Goal: Information Seeking & Learning: Find specific fact

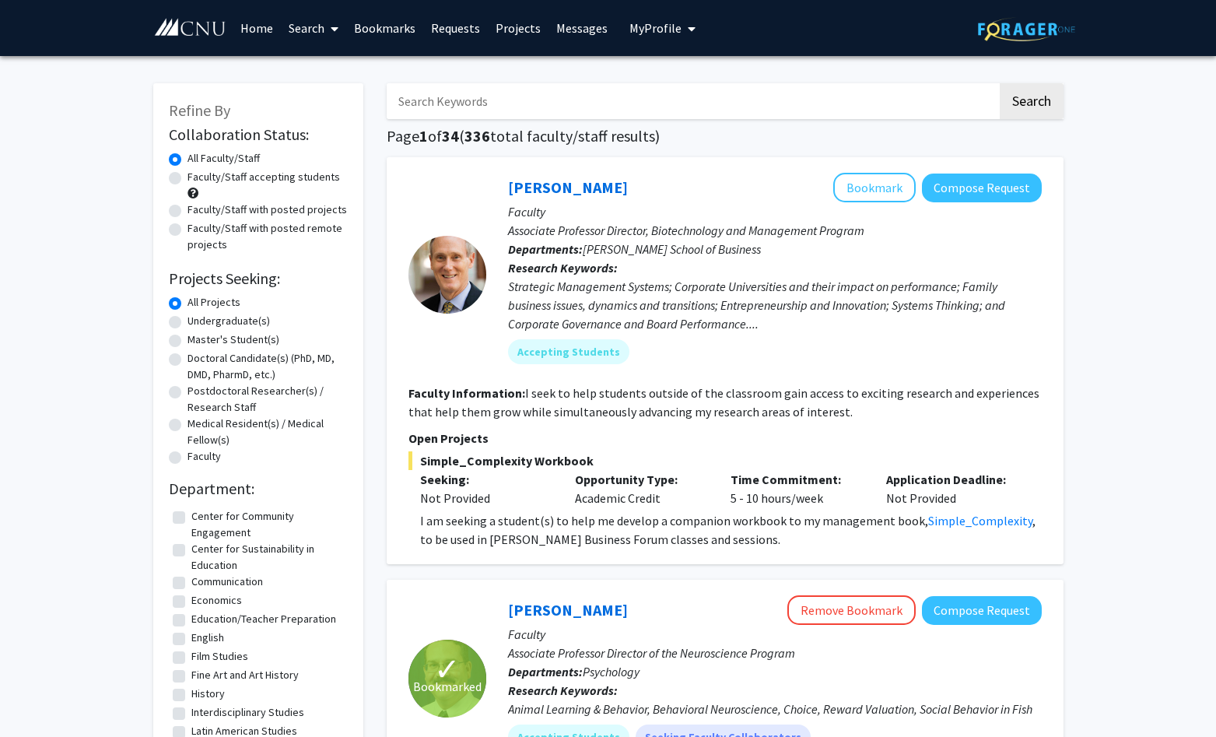
click at [529, 118] on input "Search Keywords" at bounding box center [692, 101] width 611 height 36
type input "l"
type input "[PERSON_NAME]"
click at [1000, 83] on button "Search" at bounding box center [1032, 101] width 64 height 36
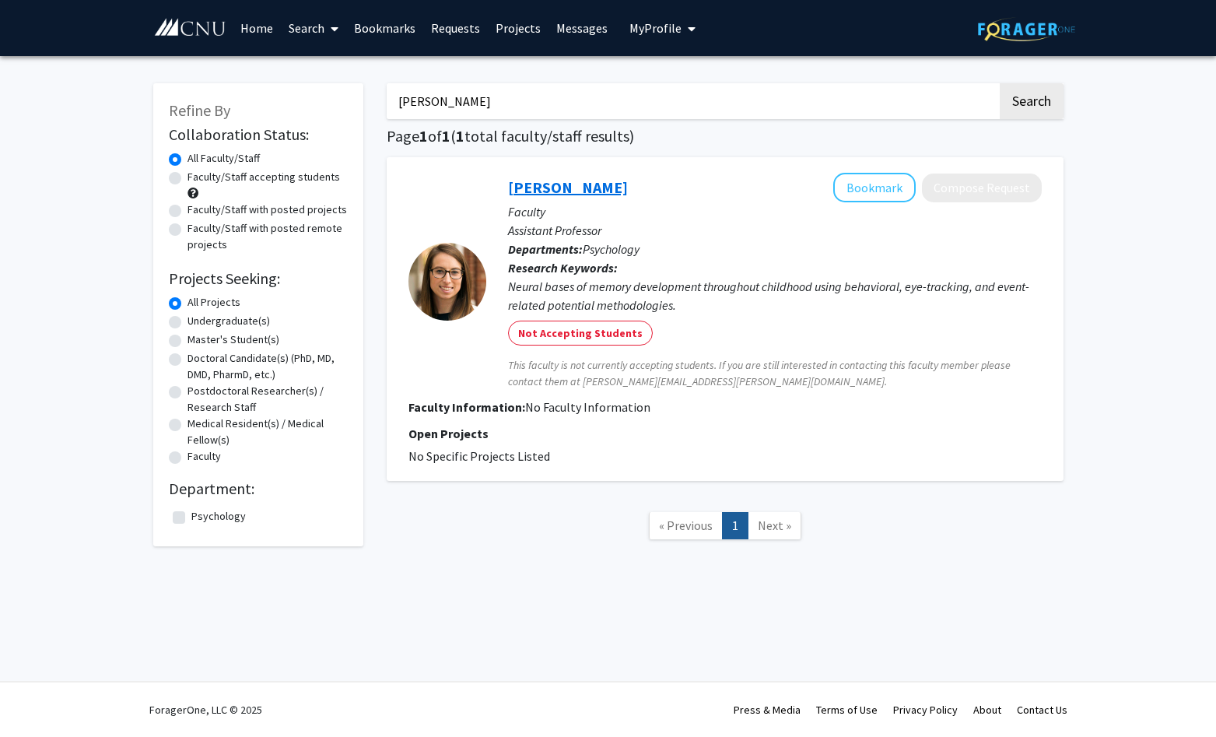
click at [568, 190] on link "[PERSON_NAME]" at bounding box center [568, 186] width 120 height 19
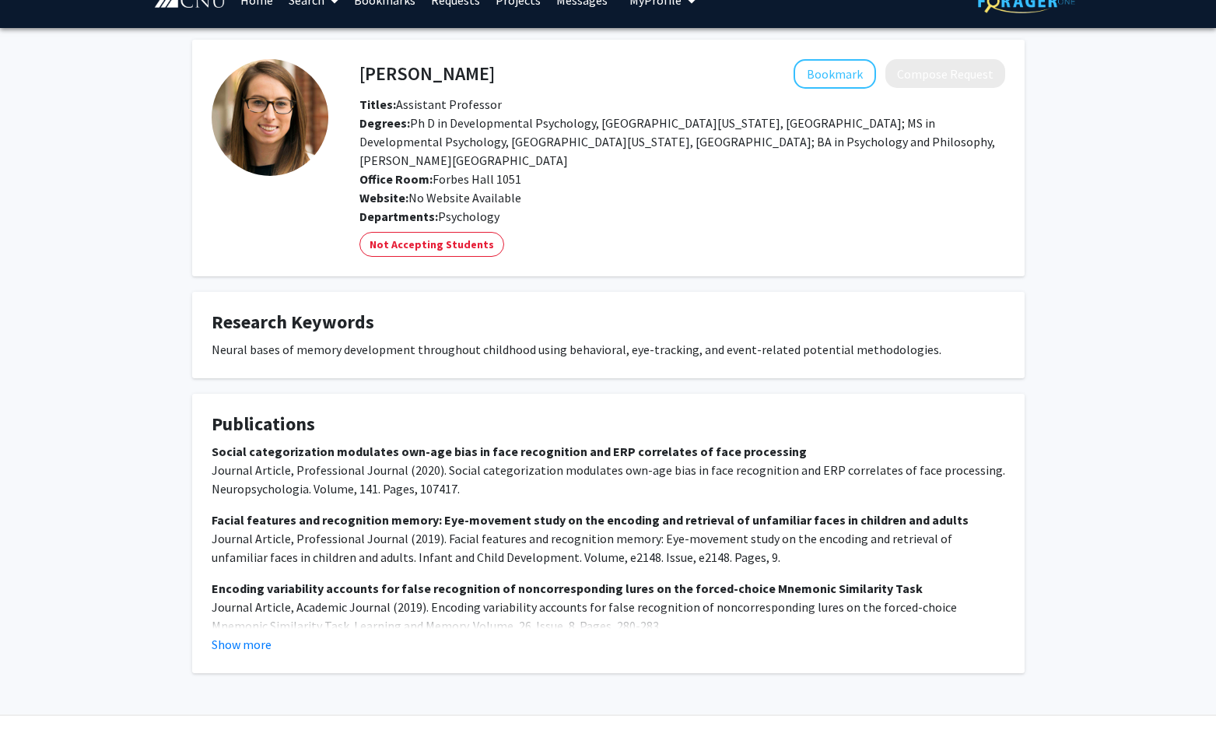
scroll to position [42, 0]
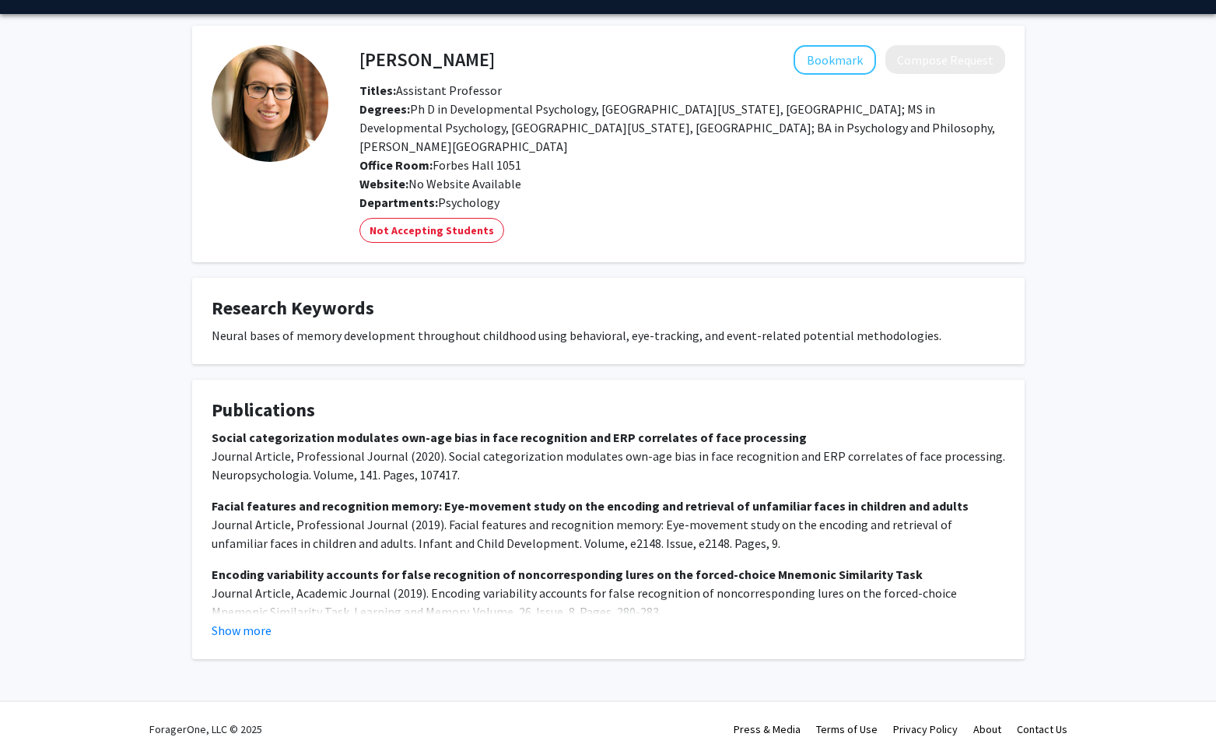
click at [370, 58] on h4 "[PERSON_NAME]" at bounding box center [427, 59] width 135 height 29
copy h4 "[PERSON_NAME]"
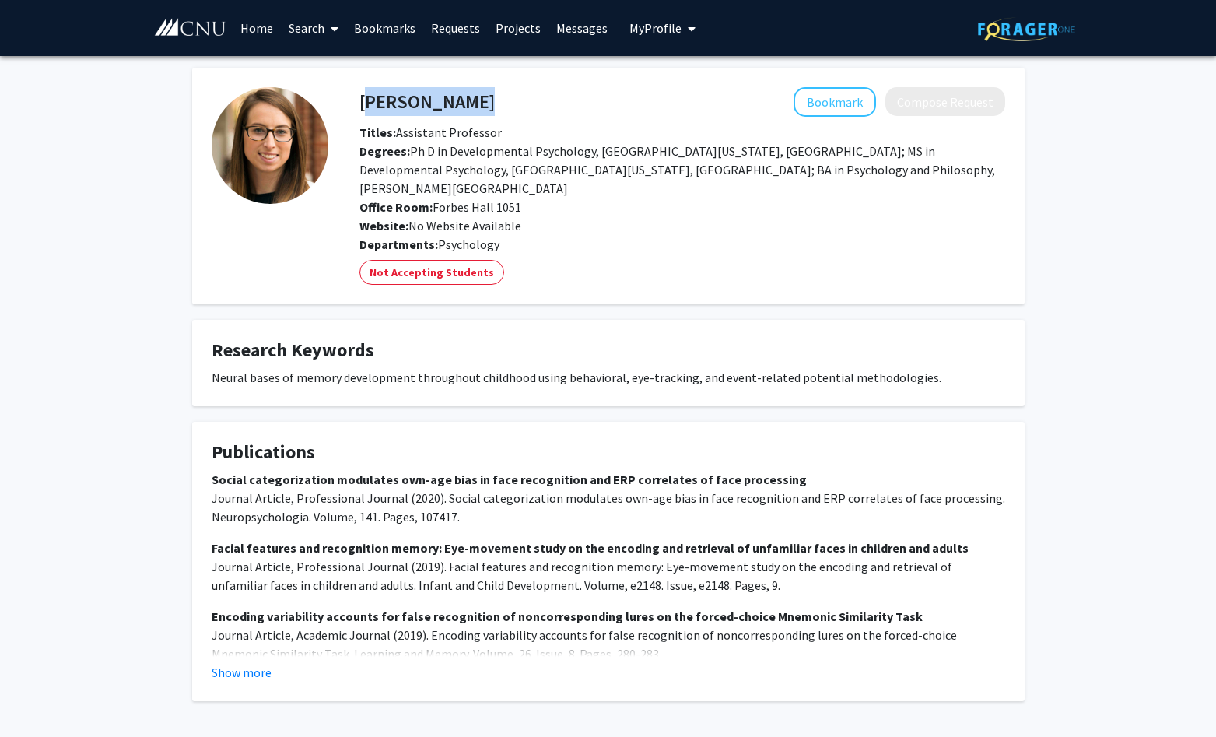
click at [256, 23] on link "Home" at bounding box center [257, 28] width 48 height 54
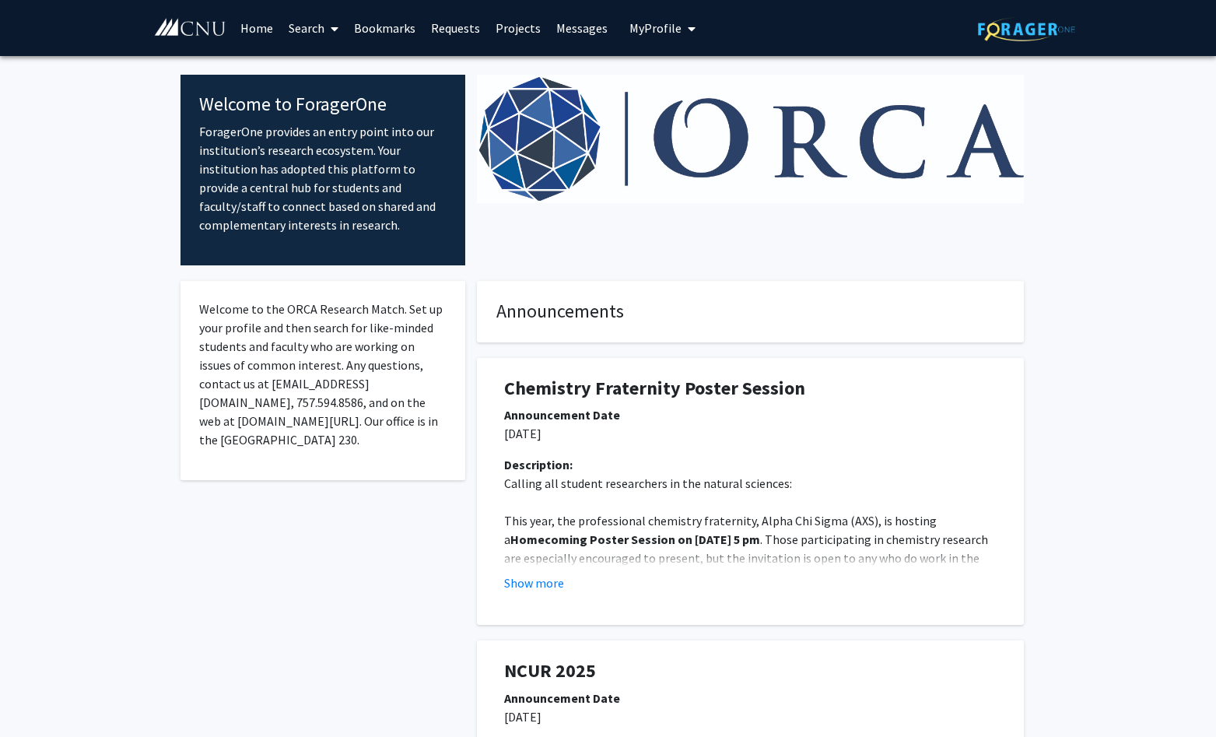
click at [308, 26] on link "Search" at bounding box center [313, 28] width 65 height 54
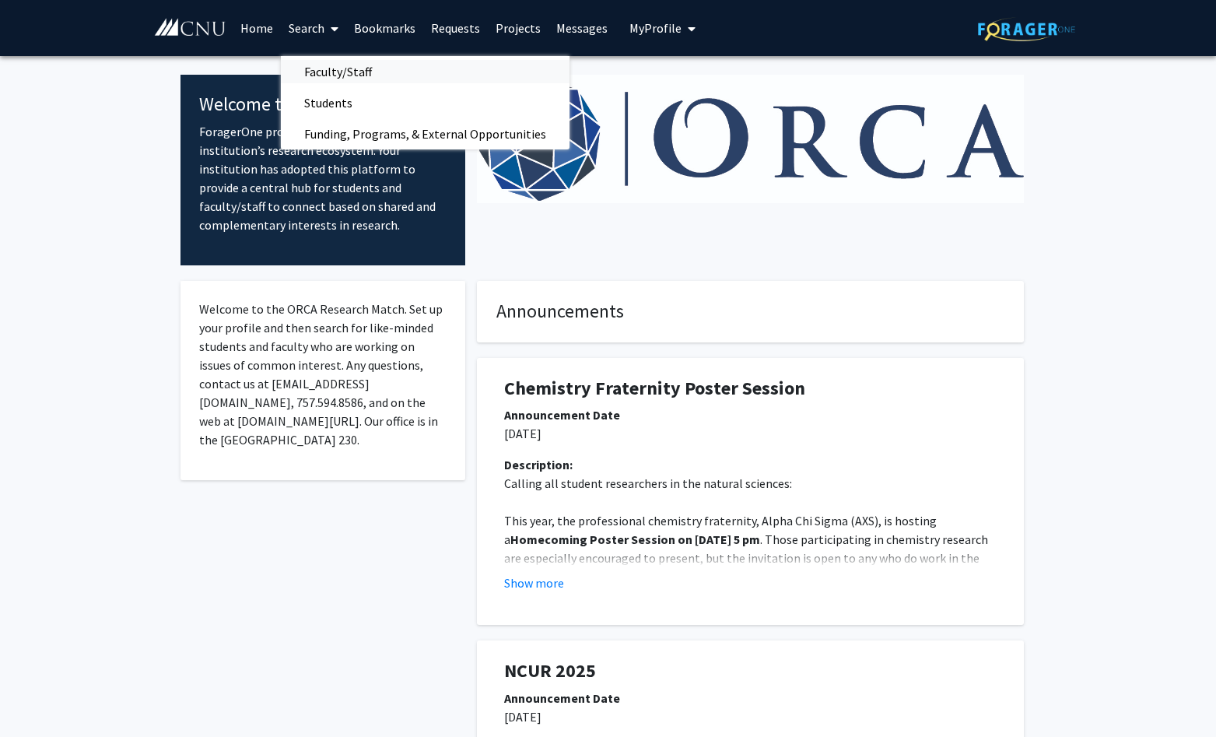
click at [330, 75] on span "Faculty/Staff" at bounding box center [338, 71] width 114 height 31
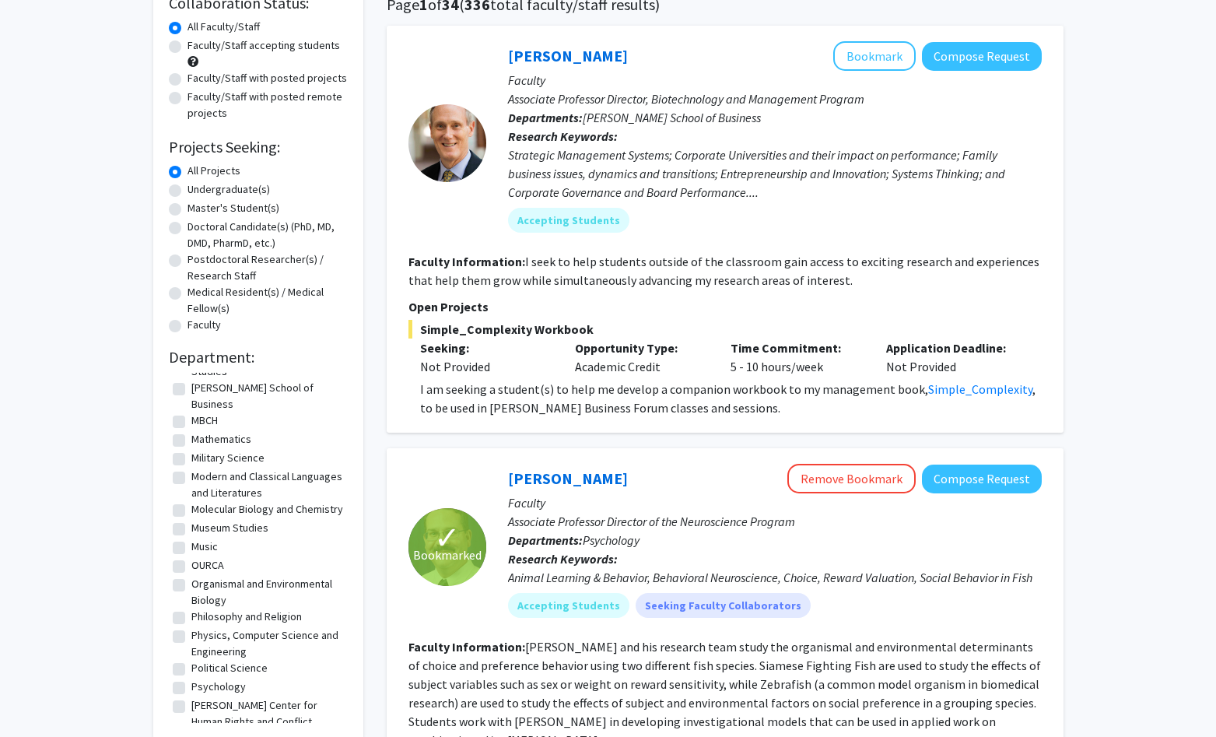
scroll to position [139, 0]
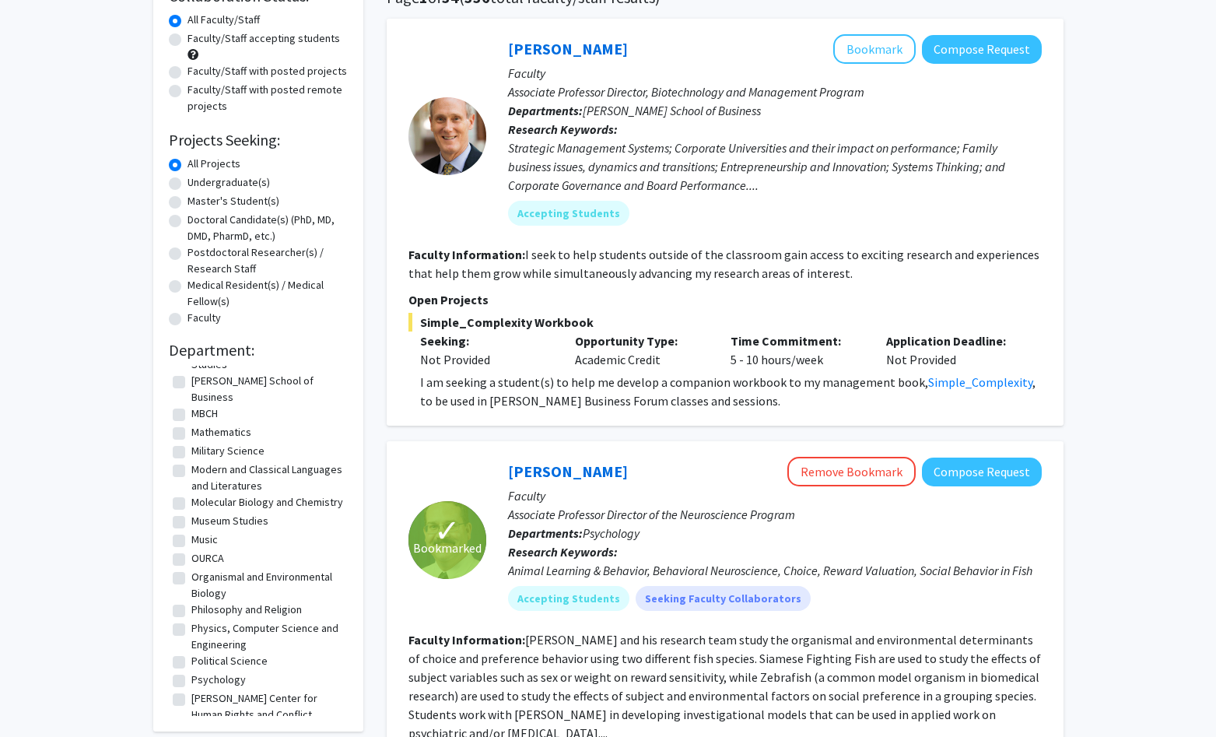
click at [191, 677] on label "Psychology" at bounding box center [218, 680] width 54 height 16
click at [191, 677] on input "Psychology" at bounding box center [196, 677] width 10 height 10
checkbox input "true"
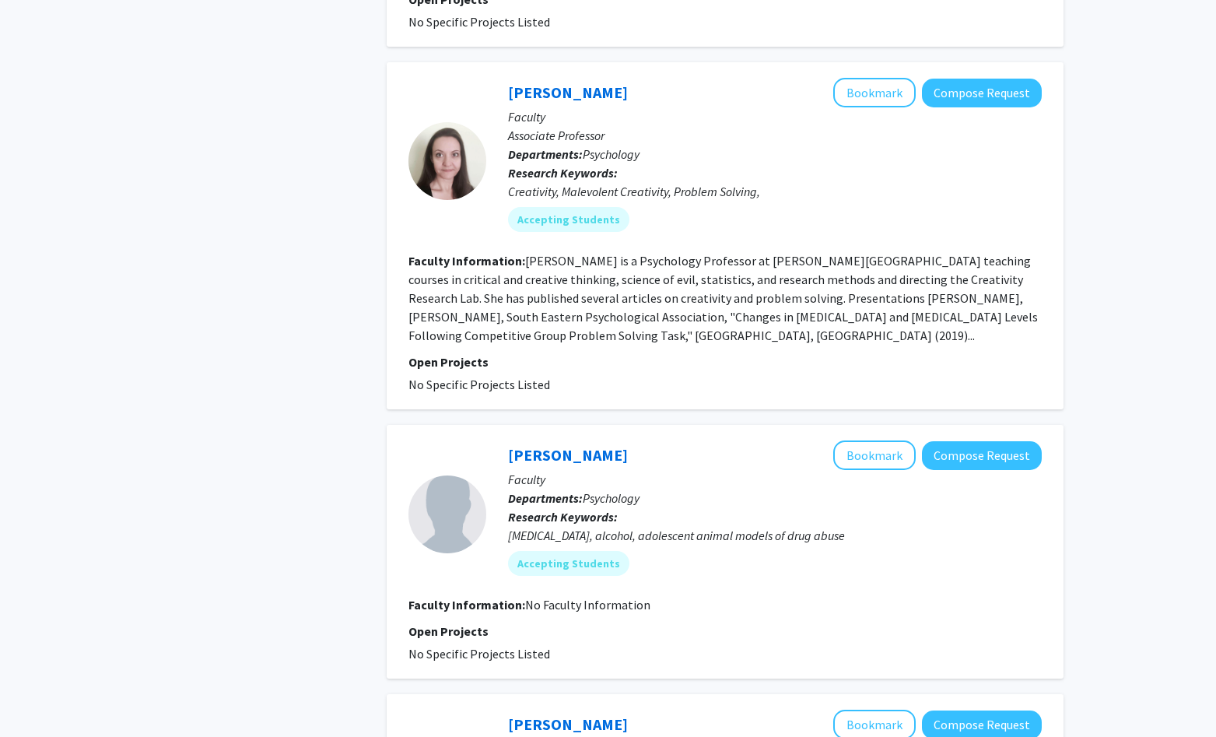
scroll to position [1325, 0]
